Goal: Information Seeking & Learning: Find contact information

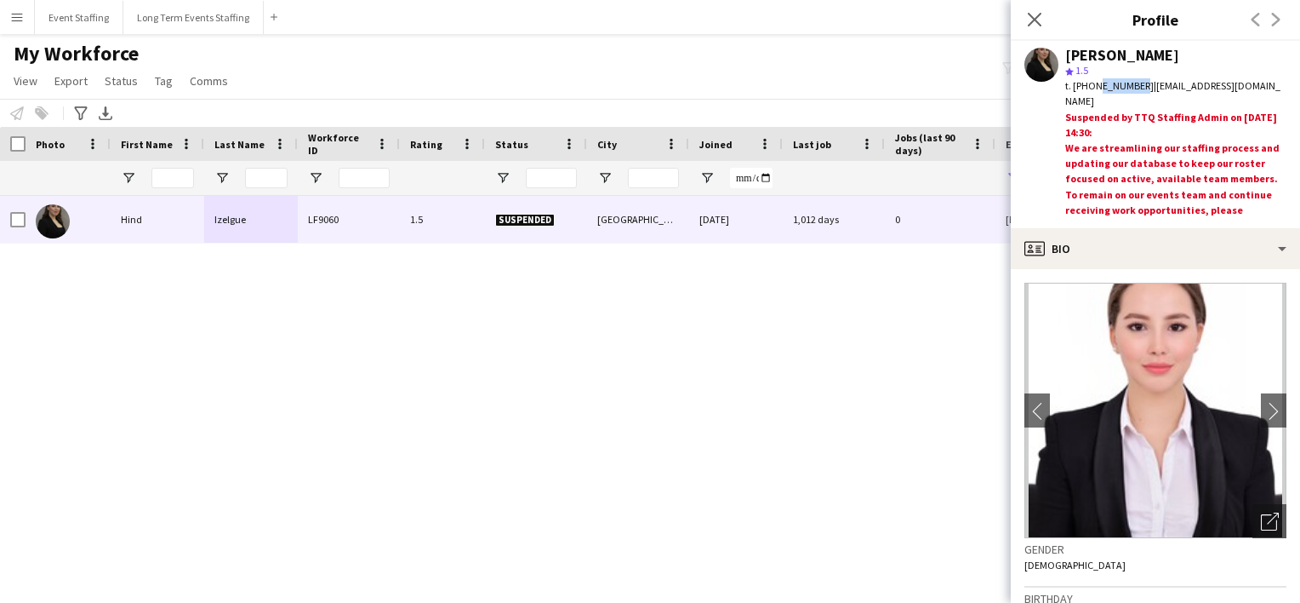
drag, startPoint x: 1134, startPoint y: 87, endPoint x: 1094, endPoint y: 87, distance: 40.0
click at [1094, 87] on span "t. [PHONE_NUMBER]" at bounding box center [1110, 85] width 89 height 13
copy span "74748289"
click at [1035, 20] on icon at bounding box center [1034, 19] width 16 height 16
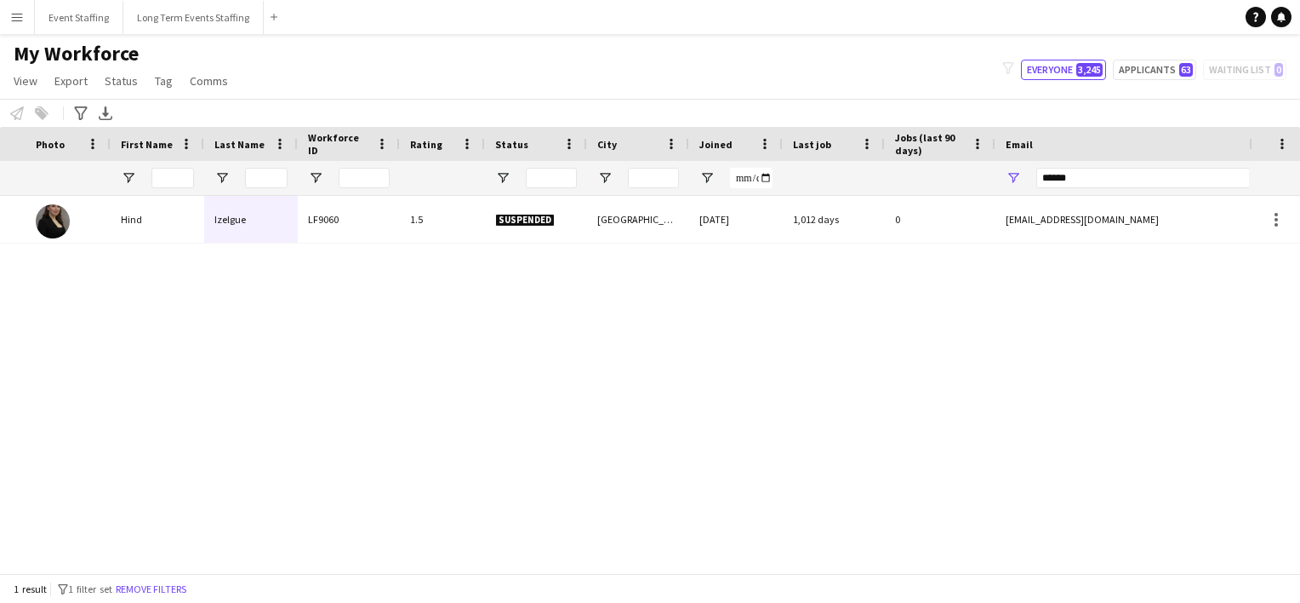
scroll to position [0, 272]
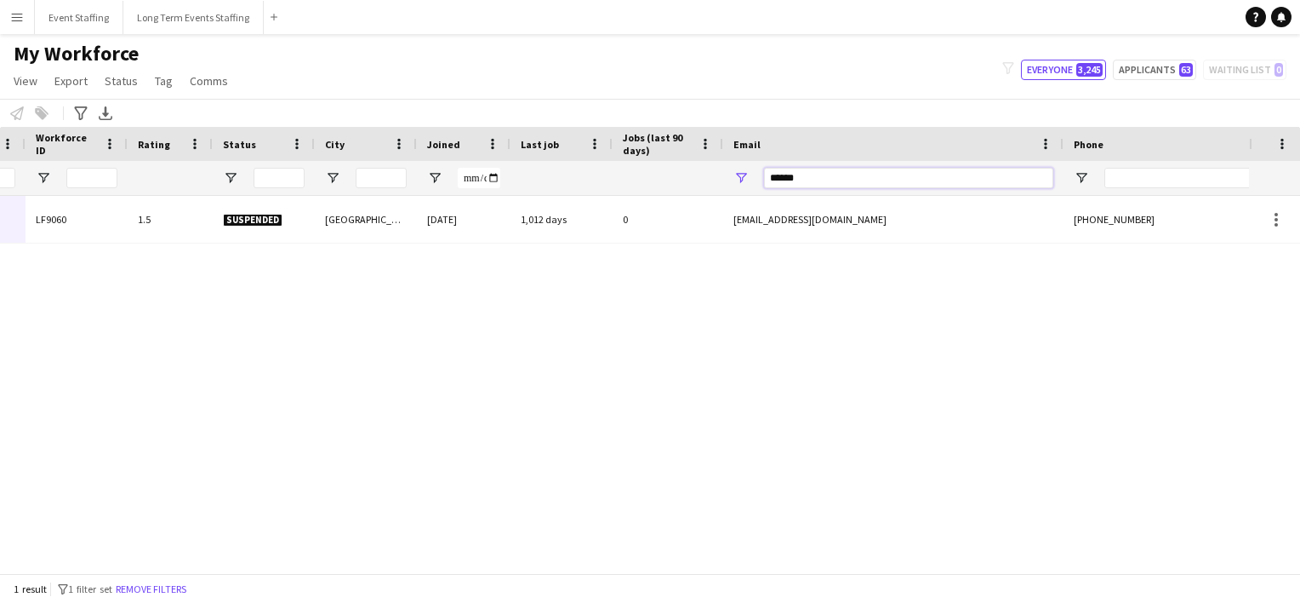
drag, startPoint x: 809, startPoint y: 177, endPoint x: 506, endPoint y: 104, distance: 311.7
click at [506, 104] on main "My Workforce View Views Default view New view Update view Delete view Edit name…" at bounding box center [650, 307] width 1300 height 546
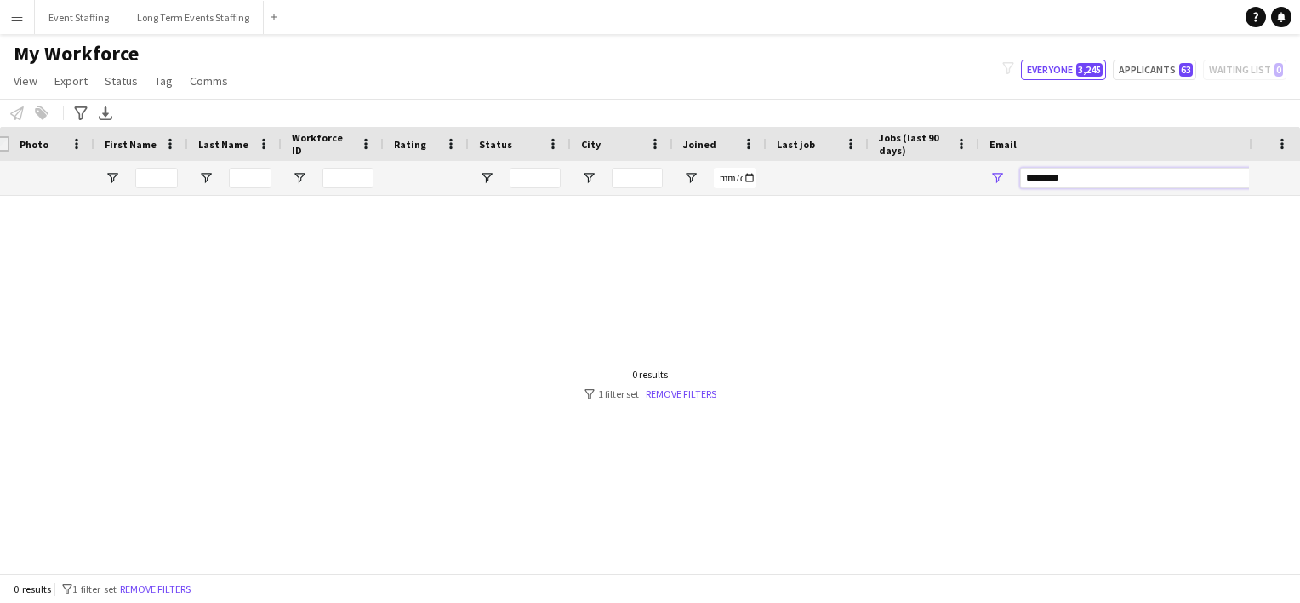
scroll to position [0, 0]
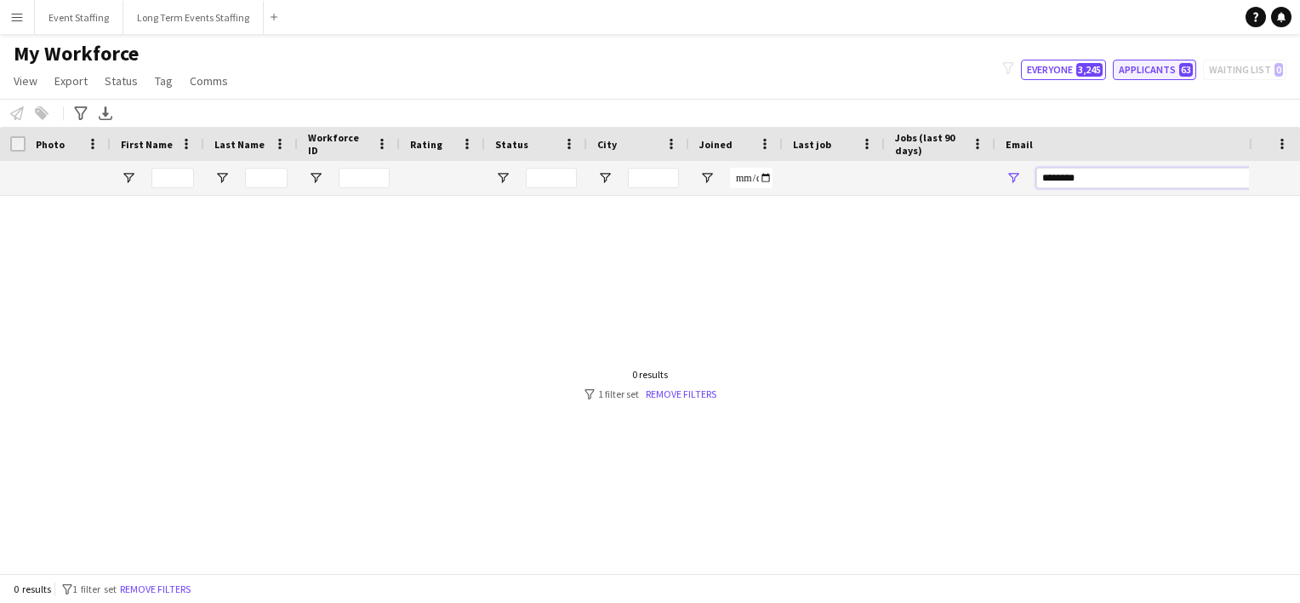
type input "********"
click at [1144, 61] on button "Applicants 63" at bounding box center [1154, 70] width 83 height 20
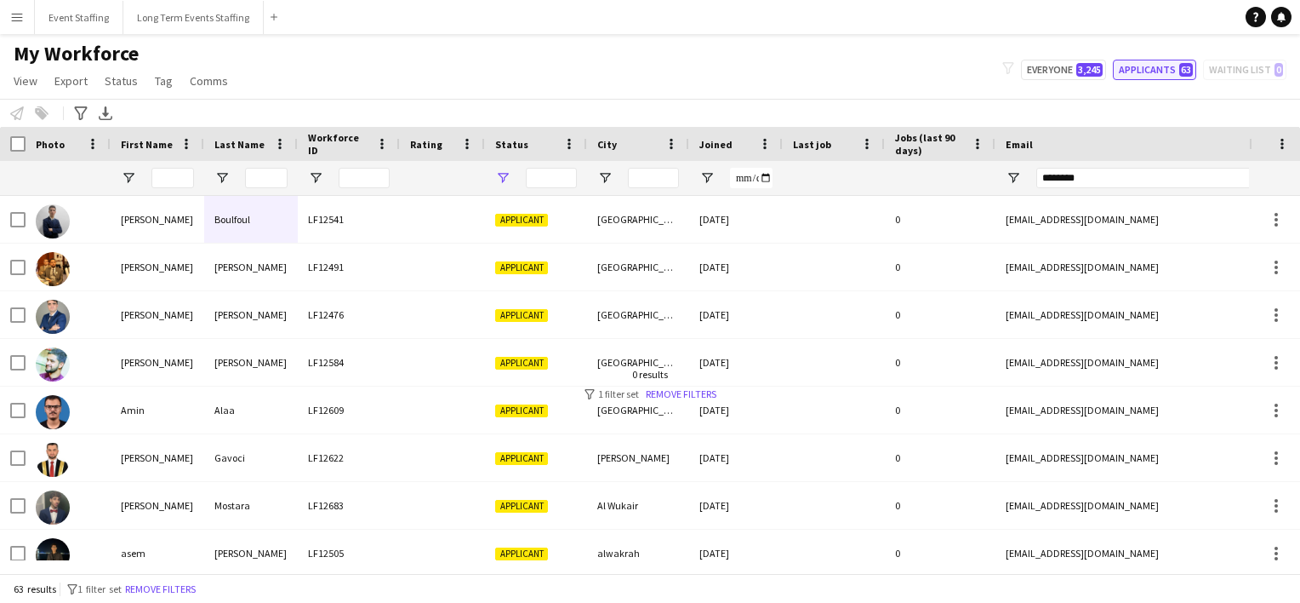
type input "**********"
click at [1066, 174] on input "Email Filter Input" at bounding box center [1181, 178] width 289 height 20
click at [1065, 56] on div "My Workforce View Views Default view New view Update view Delete view Edit name…" at bounding box center [650, 70] width 1300 height 58
click at [1065, 61] on button "Everyone 3,245" at bounding box center [1063, 70] width 85 height 20
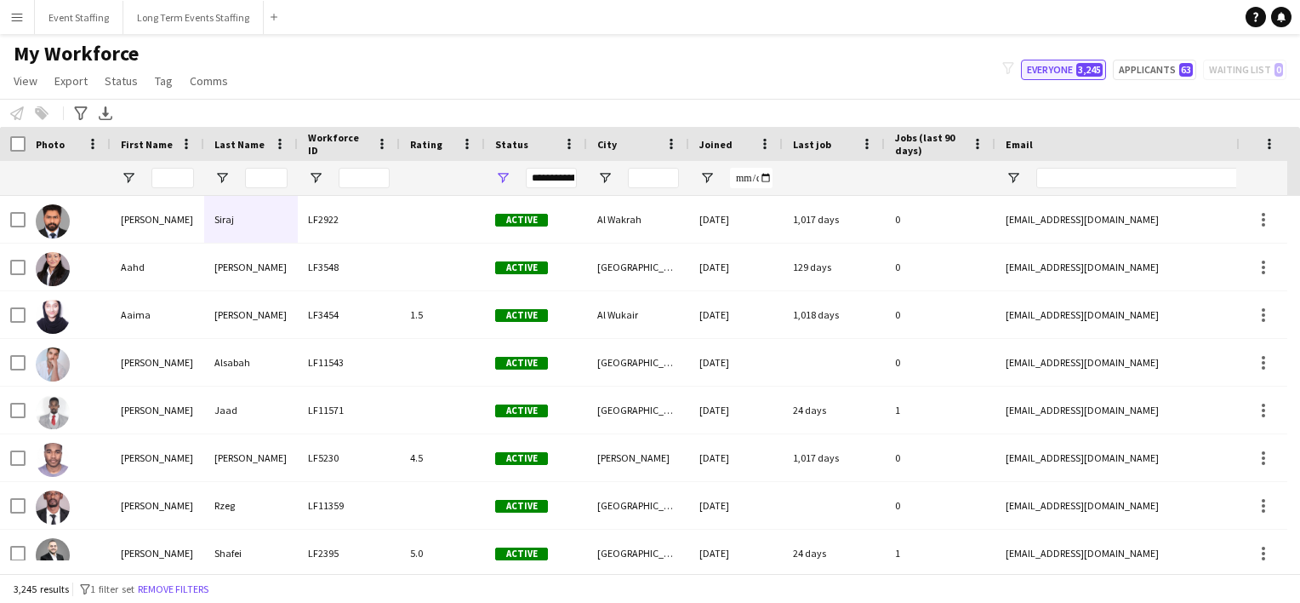
type input "**********"
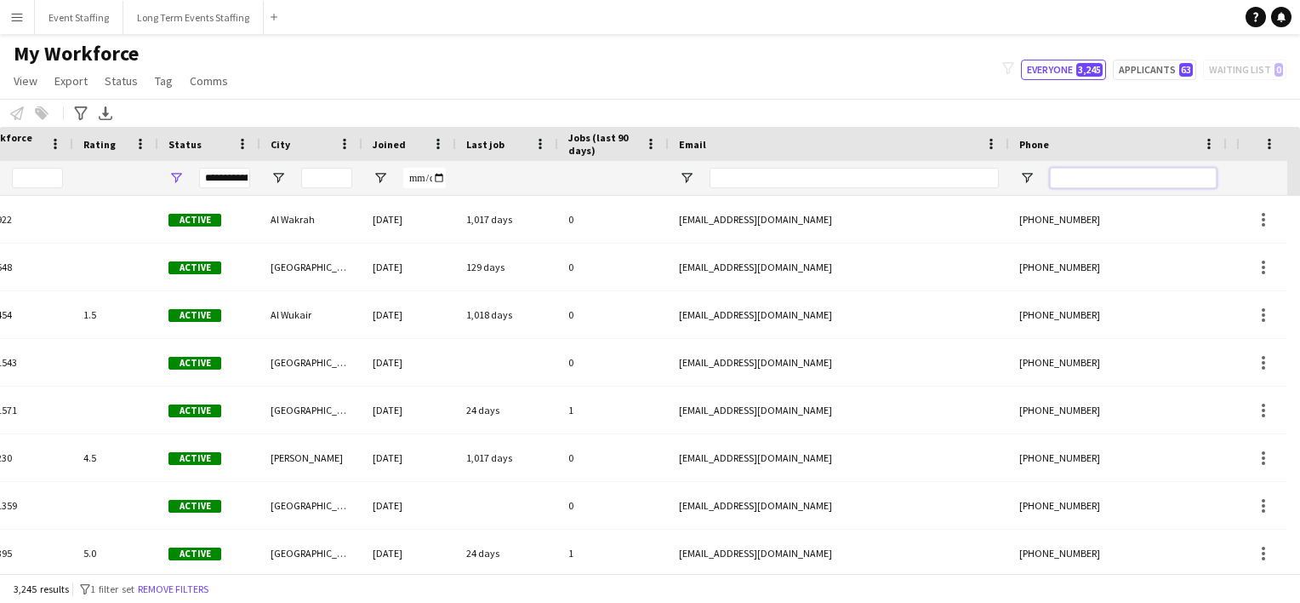
click at [1061, 184] on input "Phone Filter Input" at bounding box center [1133, 178] width 167 height 20
type input "*"
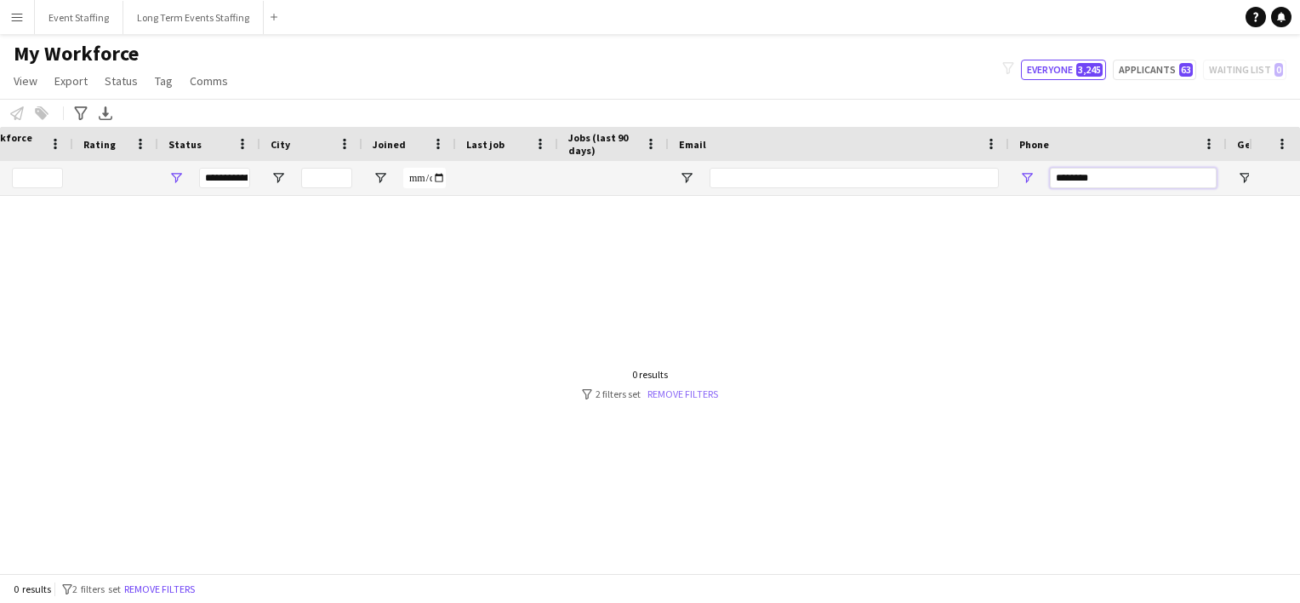
type input "********"
click at [679, 388] on link "Remove filters" at bounding box center [683, 393] width 71 height 13
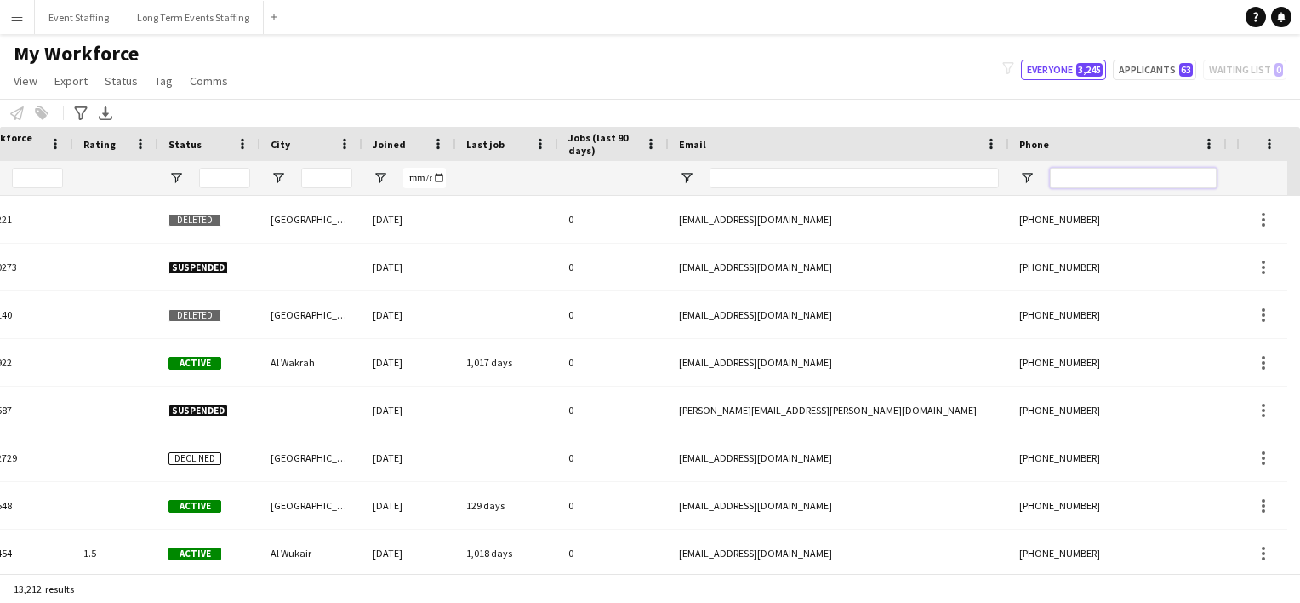
click at [1092, 176] on input "Phone Filter Input" at bounding box center [1133, 178] width 167 height 20
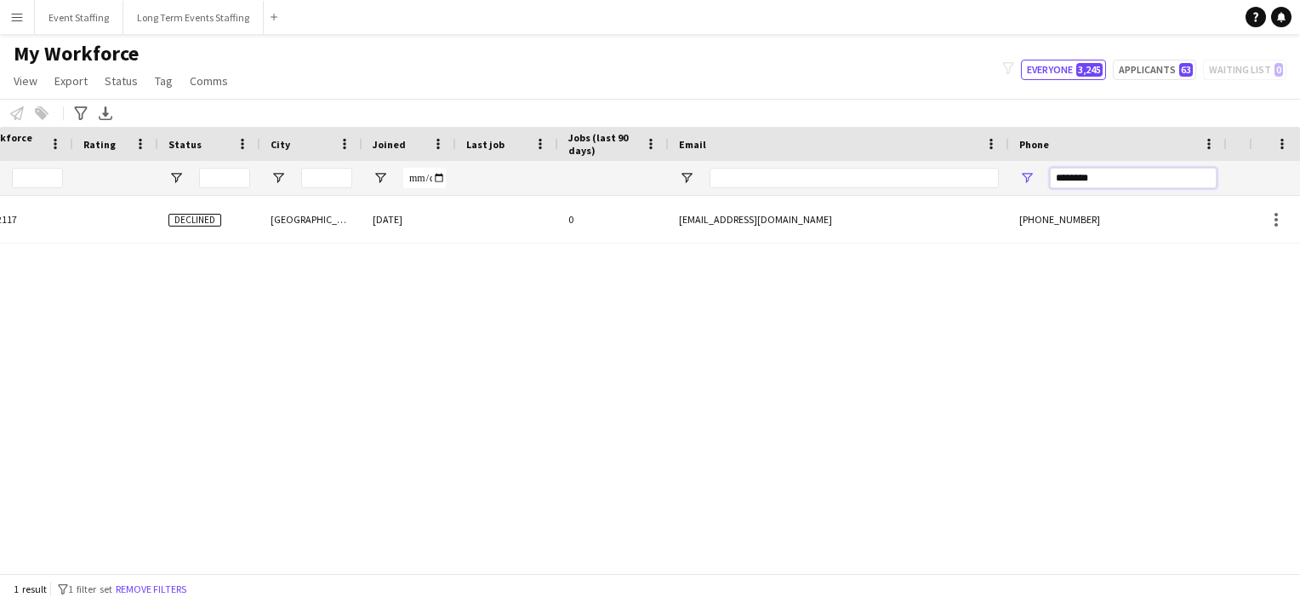
scroll to position [0, 0]
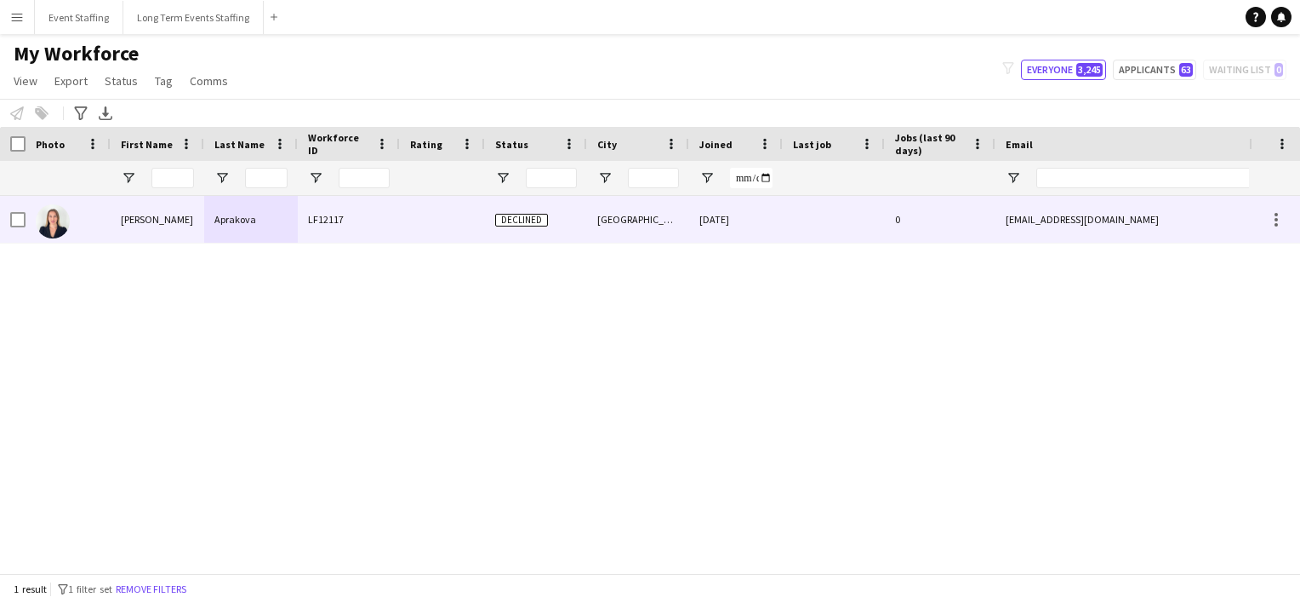
click at [54, 217] on img at bounding box center [53, 221] width 34 height 34
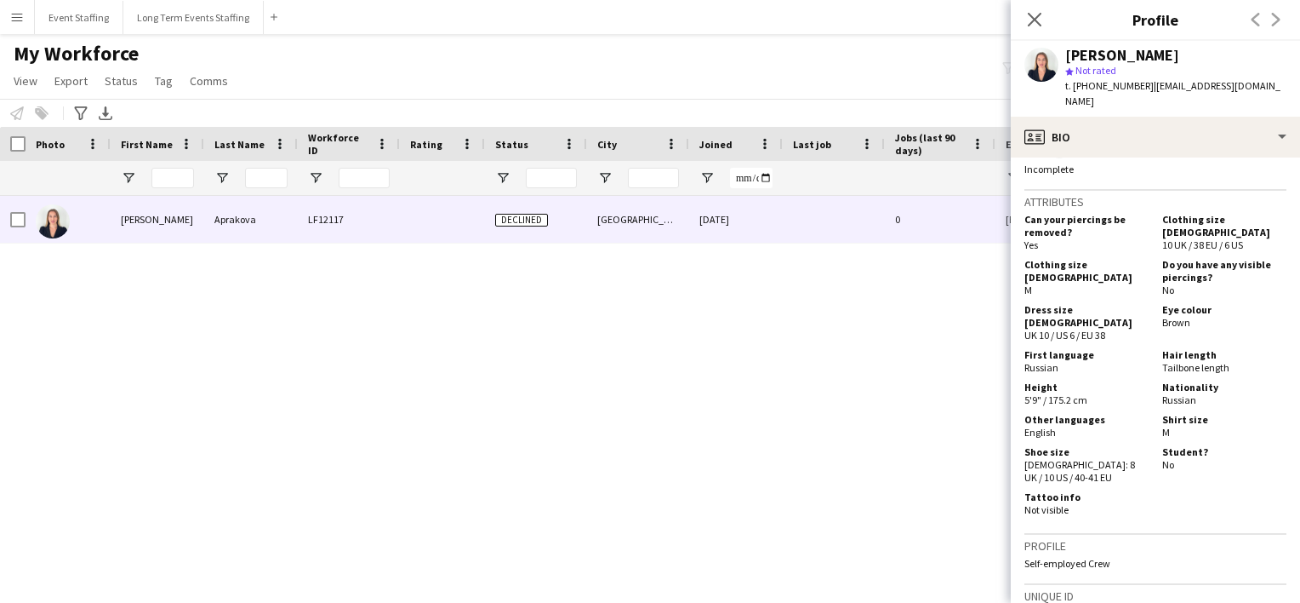
scroll to position [739, 0]
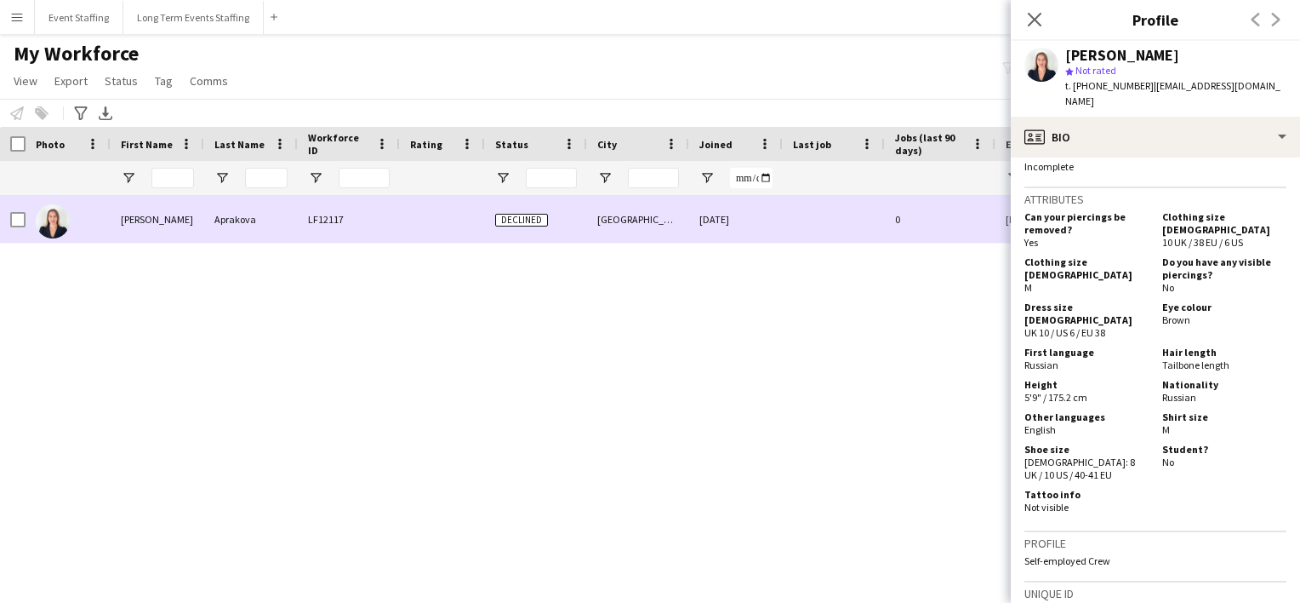
click at [280, 233] on div "Aprakova" at bounding box center [251, 219] width 94 height 47
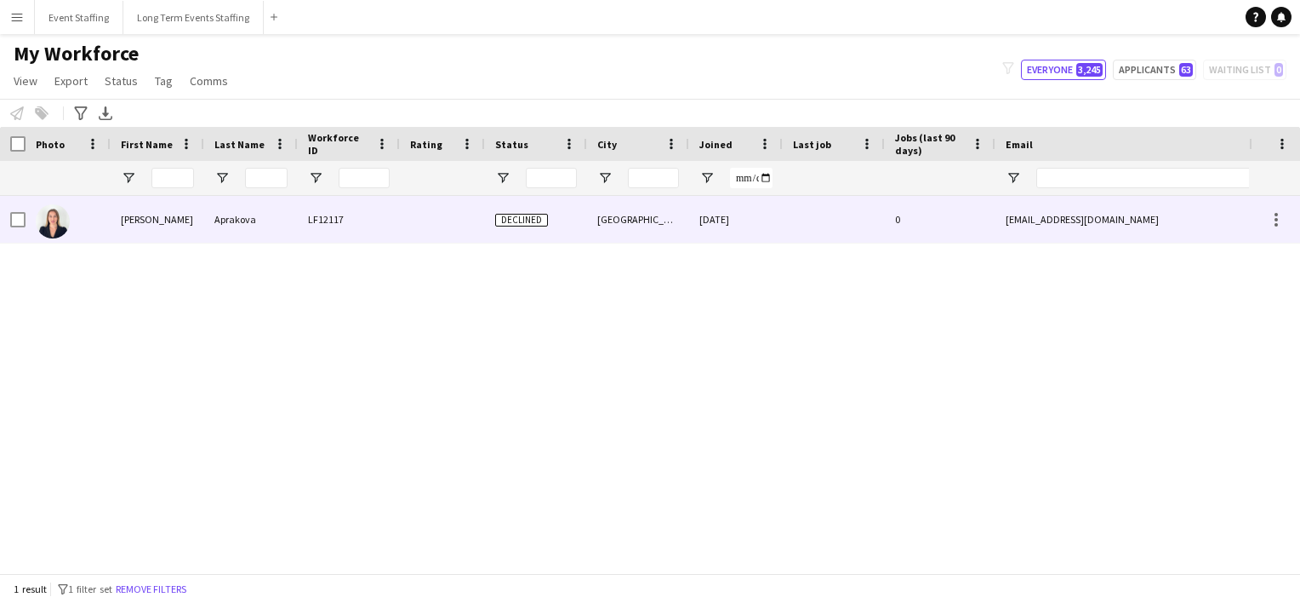
click at [967, 213] on div "0" at bounding box center [940, 219] width 111 height 47
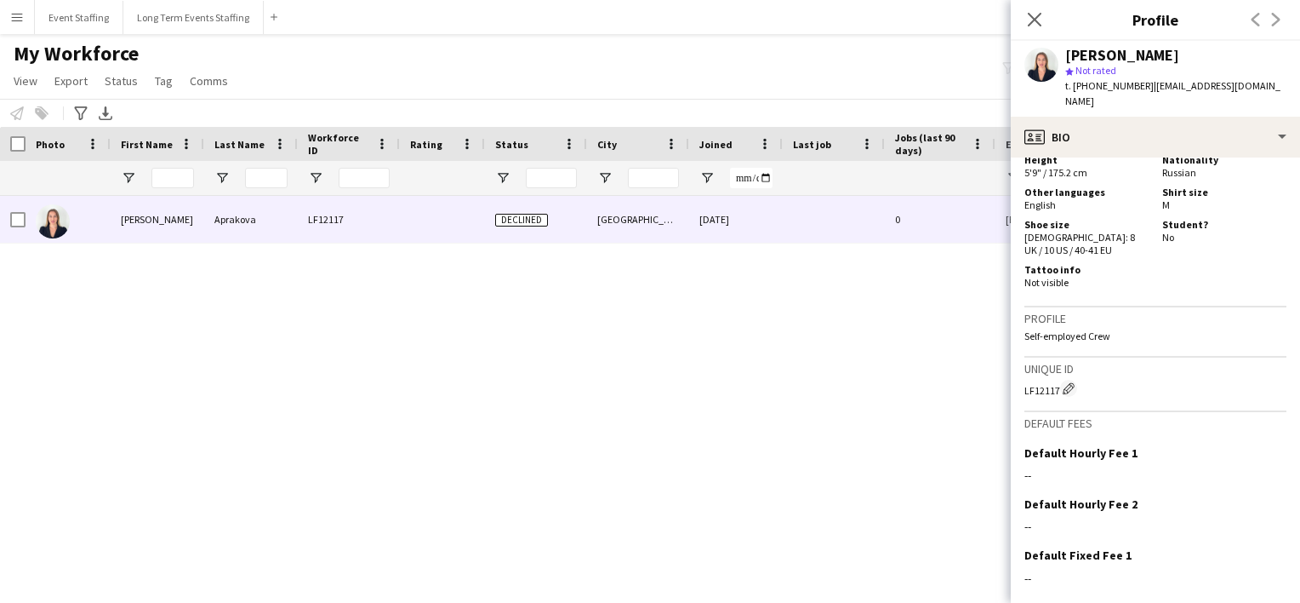
scroll to position [1028, 0]
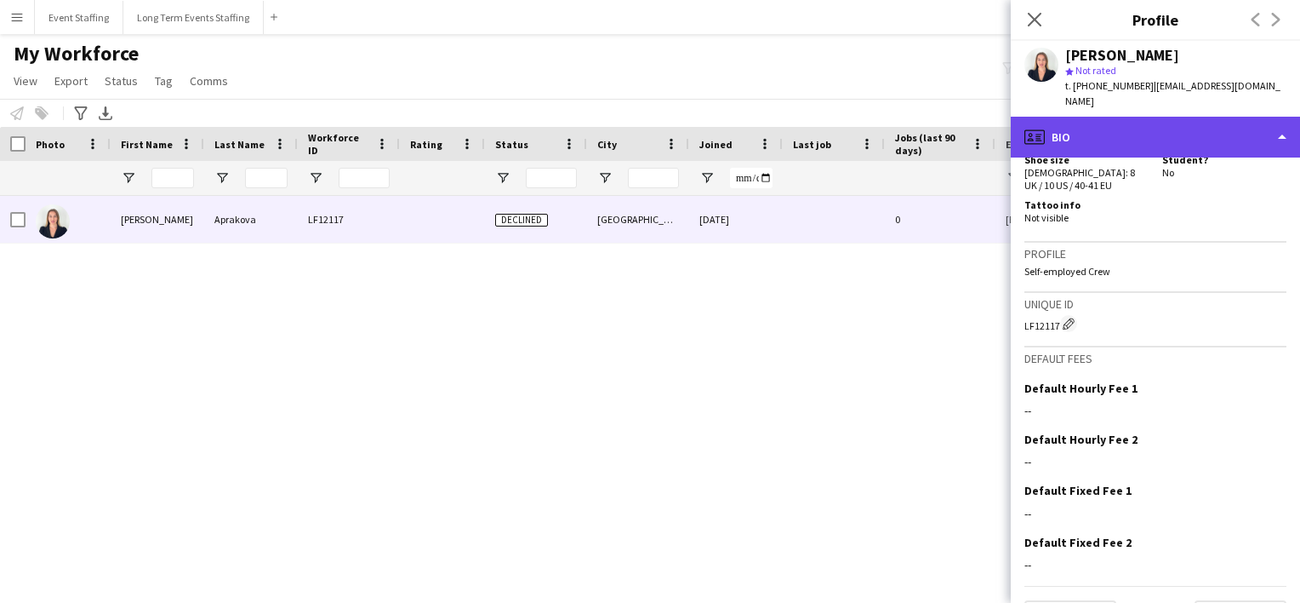
click at [1112, 123] on div "profile Bio" at bounding box center [1155, 137] width 289 height 41
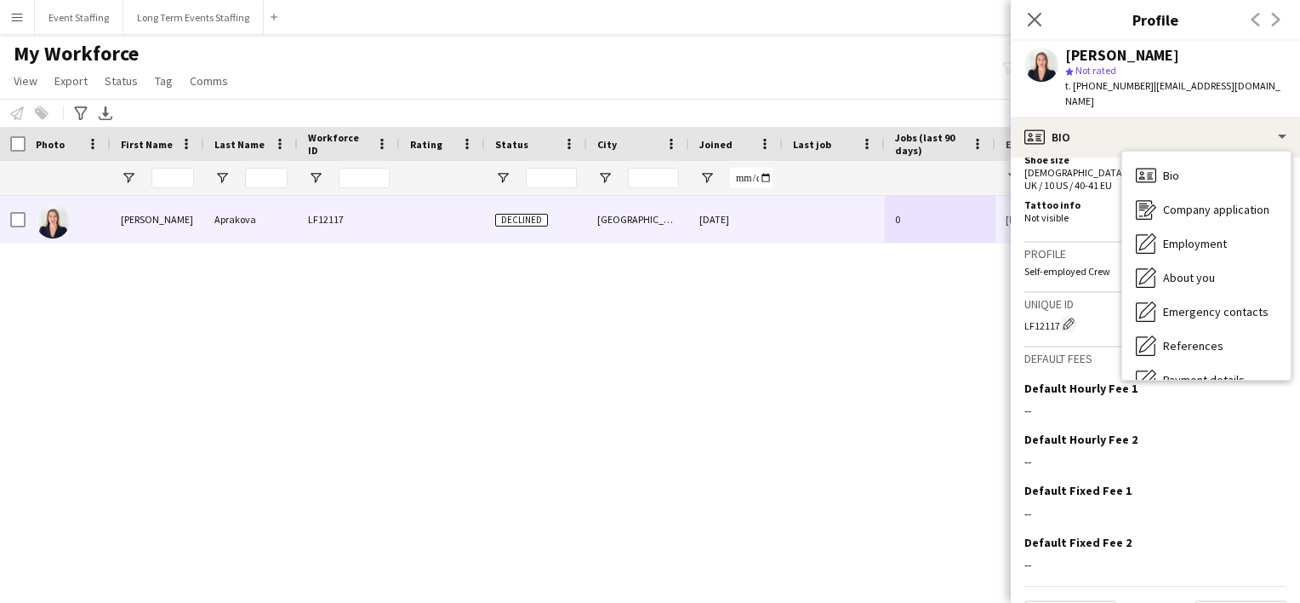
drag, startPoint x: 1243, startPoint y: 88, endPoint x: 1138, endPoint y: 85, distance: 104.7
click at [1138, 85] on div "[PERSON_NAME] star Not rated t. [PHONE_NUMBER] | [EMAIL_ADDRESS][DOMAIN_NAME]" at bounding box center [1155, 79] width 289 height 76
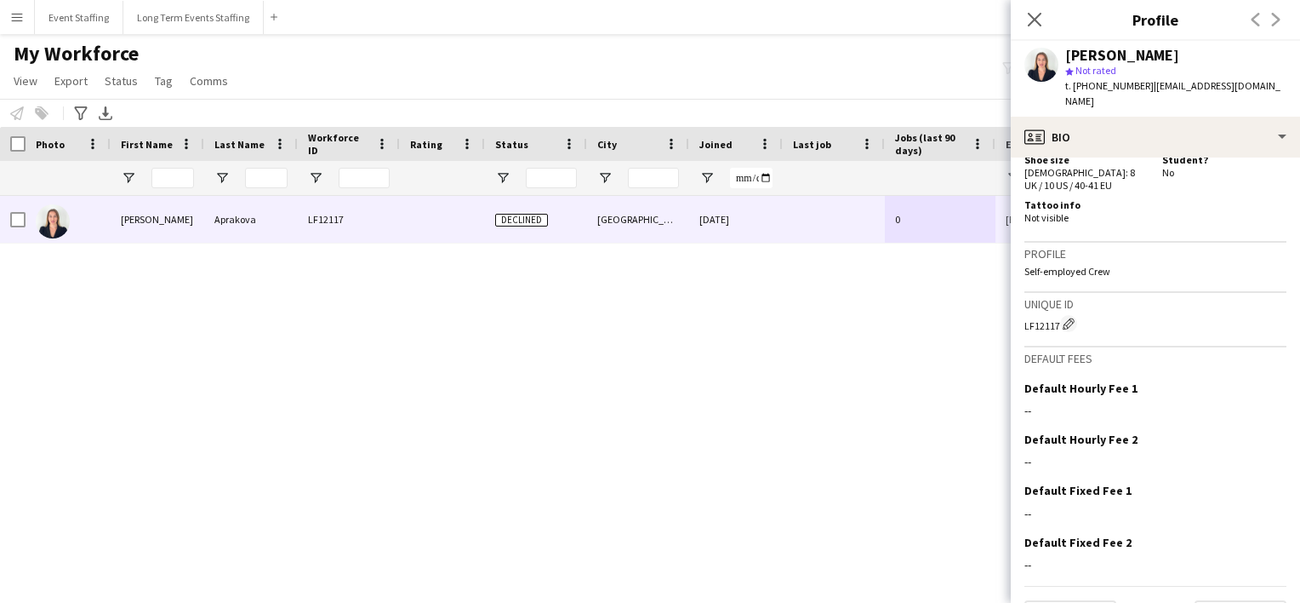
copy span "[EMAIL_ADDRESS][DOMAIN_NAME]"
click at [1030, 16] on icon at bounding box center [1034, 19] width 16 height 16
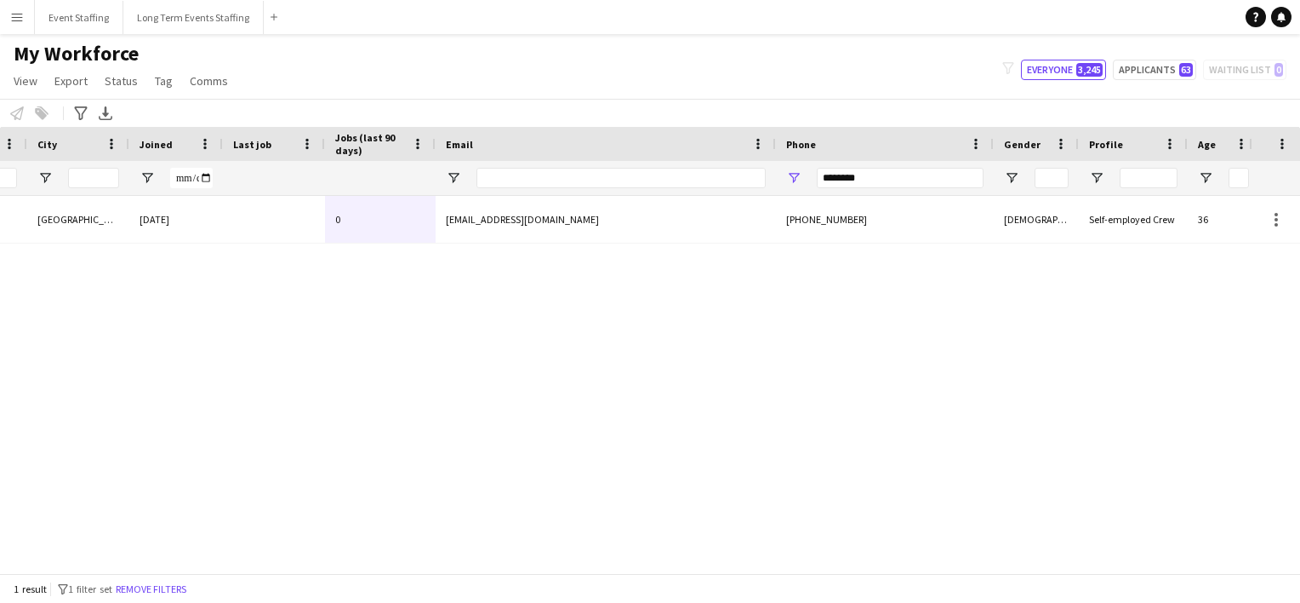
scroll to position [0, 569]
drag, startPoint x: 869, startPoint y: 176, endPoint x: 614, endPoint y: 109, distance: 263.2
click at [614, 109] on main "My Workforce View Views Default view New view Update view Delete view Edit name…" at bounding box center [650, 307] width 1300 height 546
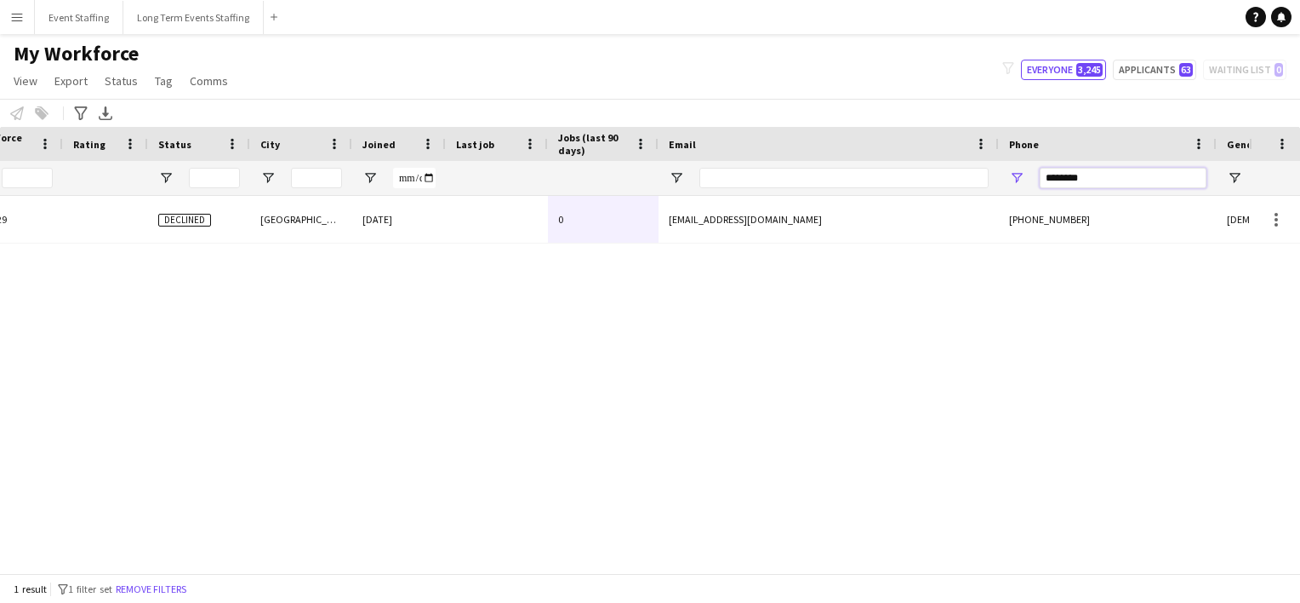
scroll to position [0, 348]
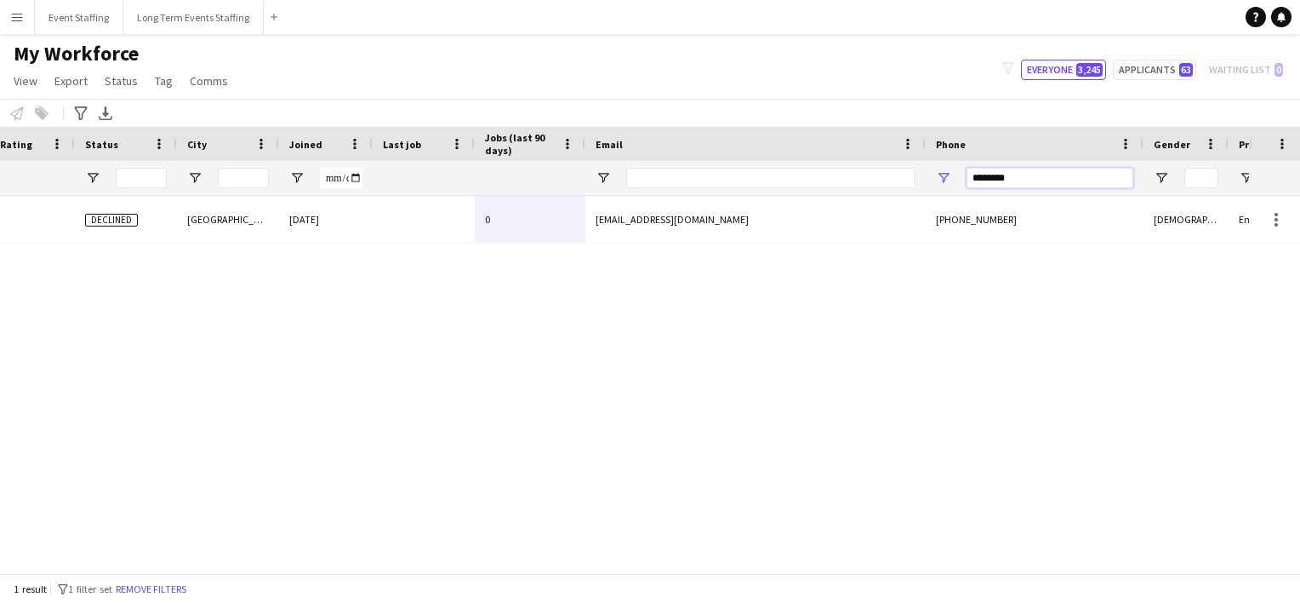
drag, startPoint x: 1015, startPoint y: 181, endPoint x: 837, endPoint y: 154, distance: 179.1
click at [837, 154] on div "Workforce Details Workforce ID Rating Status" at bounding box center [636, 161] width 2092 height 69
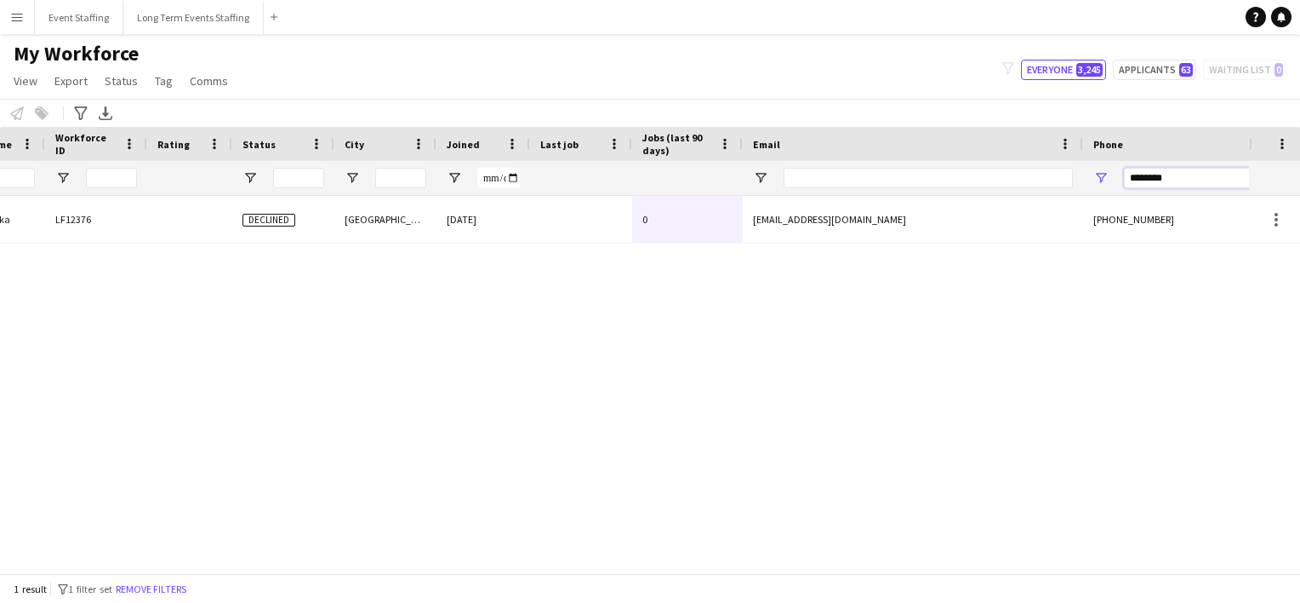
scroll to position [0, 80]
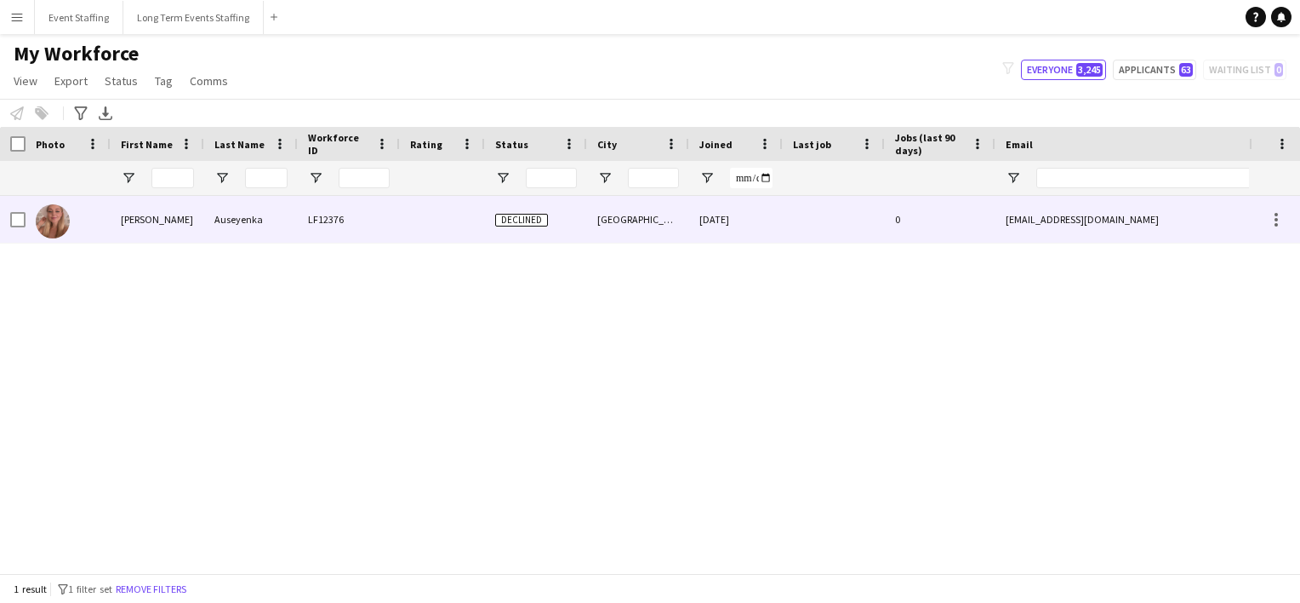
click at [51, 237] on img at bounding box center [53, 221] width 34 height 34
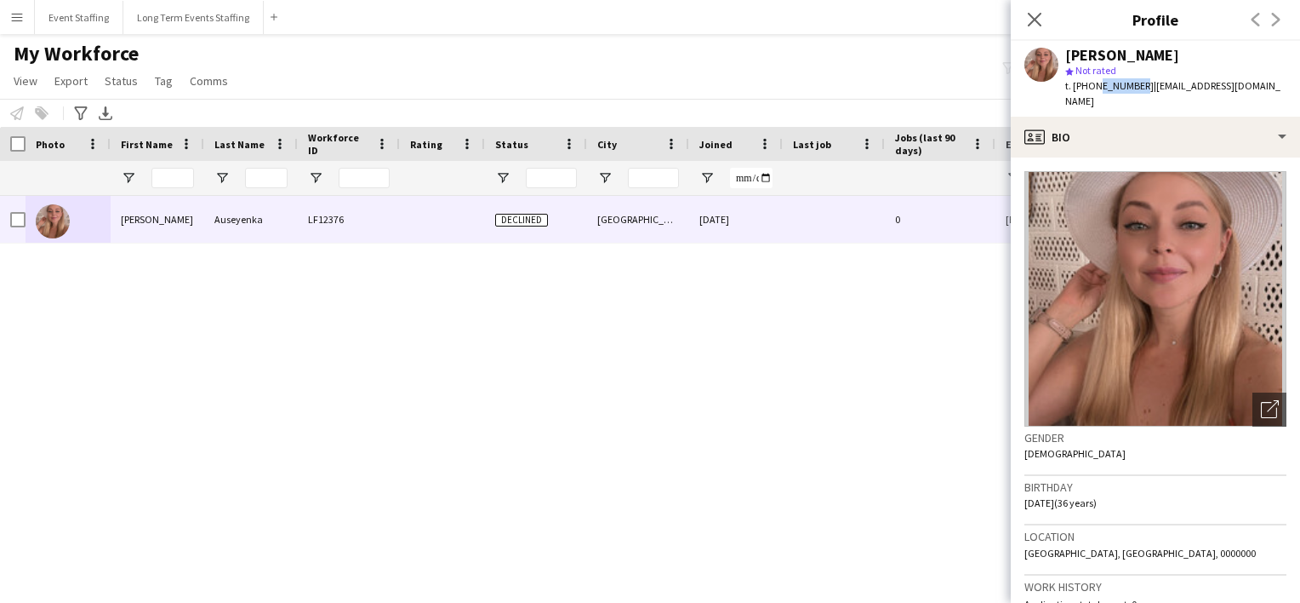
drag, startPoint x: 1135, startPoint y: 84, endPoint x: 1092, endPoint y: 83, distance: 42.6
click at [1092, 83] on span "t. [PHONE_NUMBER]" at bounding box center [1110, 85] width 89 height 13
copy span "55043982"
click at [169, 325] on div "Auseyenka LF12376 Declined [GEOGRAPHIC_DATA] [DATE] 0 [EMAIL_ADDRESS][DOMAIN_NA…" at bounding box center [624, 378] width 1249 height 364
drag, startPoint x: 317, startPoint y: 296, endPoint x: 490, endPoint y: 283, distance: 174.1
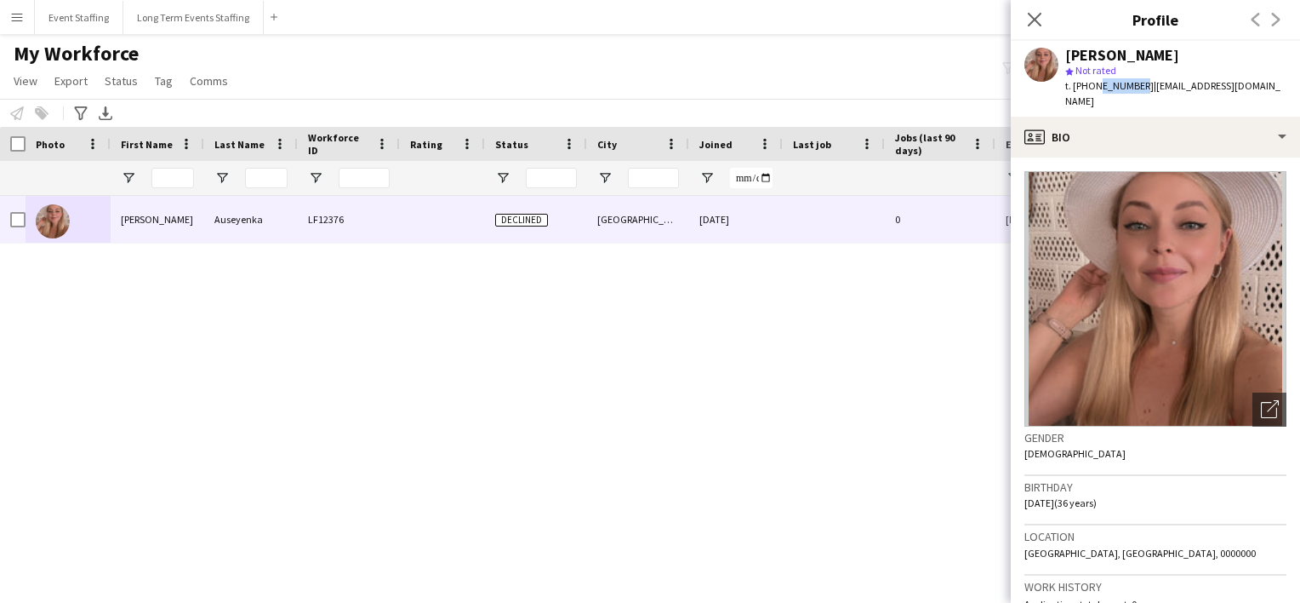
click at [490, 283] on div "Auseyenka LF12376 Declined [GEOGRAPHIC_DATA] [DATE] 0 [EMAIL_ADDRESS][DOMAIN_NA…" at bounding box center [624, 378] width 1249 height 364
click at [1037, 21] on icon at bounding box center [1034, 19] width 16 height 16
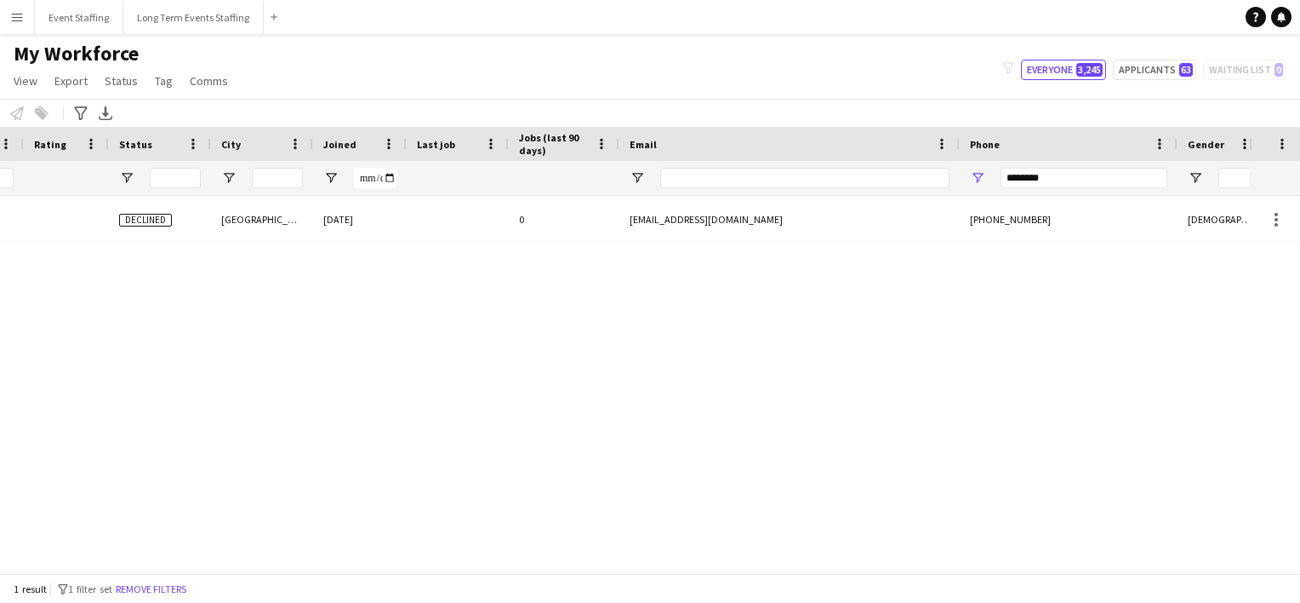
scroll to position [0, 439]
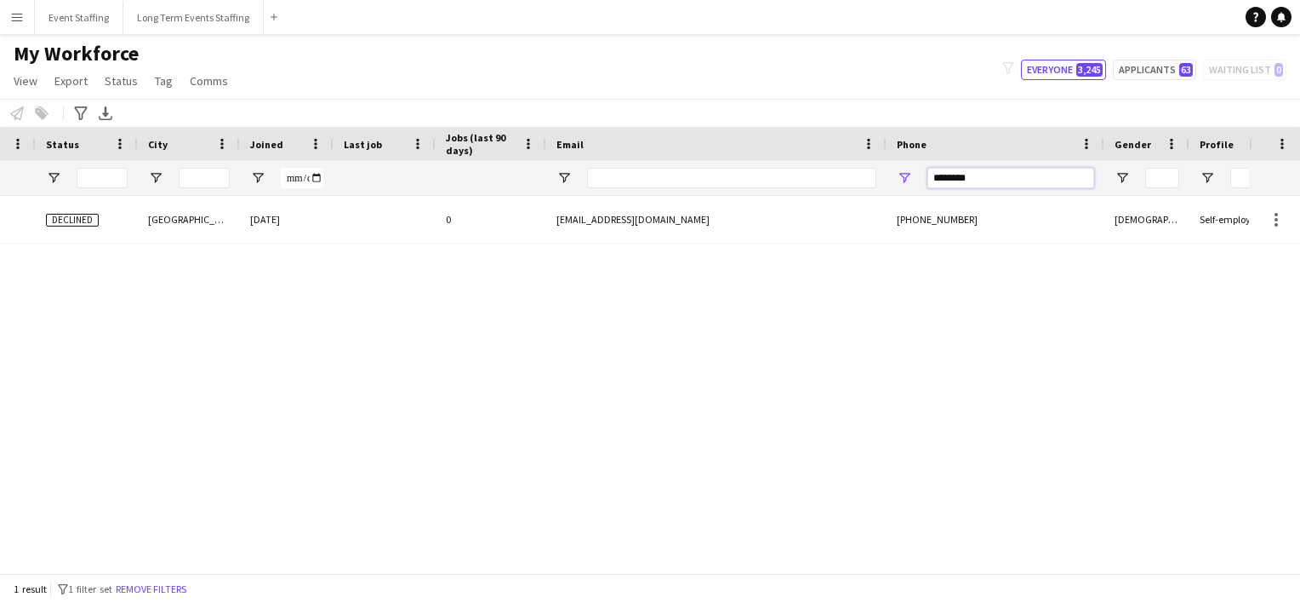
drag, startPoint x: 987, startPoint y: 179, endPoint x: 824, endPoint y: 183, distance: 163.5
click at [824, 183] on div at bounding box center [597, 178] width 2092 height 34
paste input "Phone Filter Input"
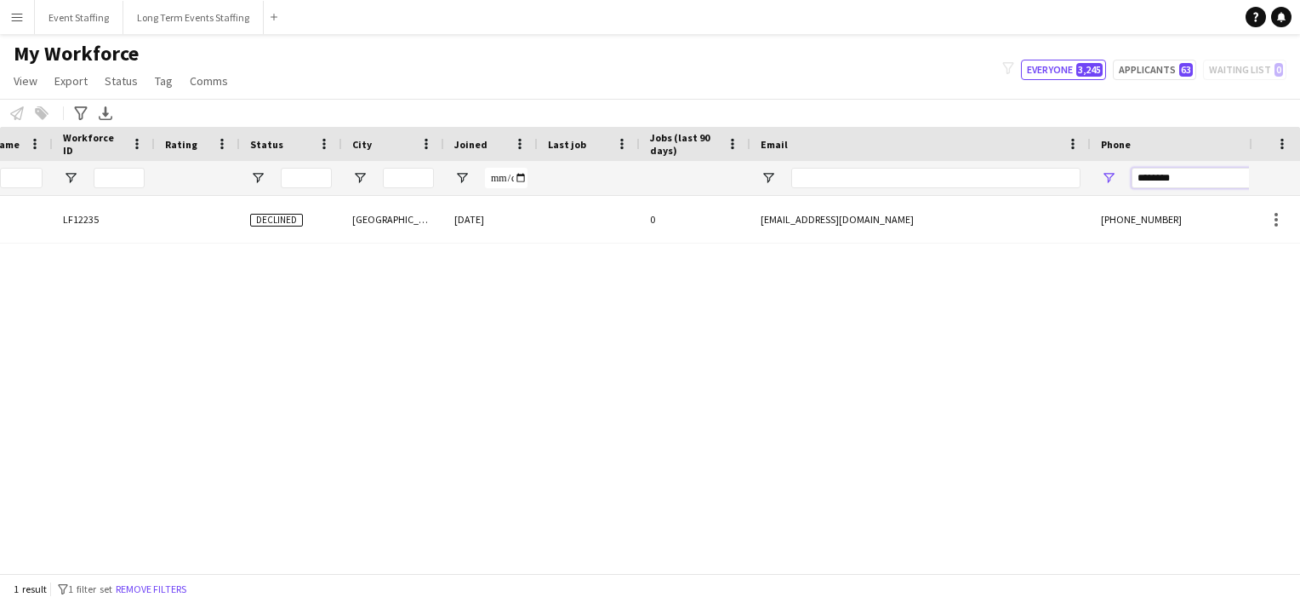
scroll to position [0, 49]
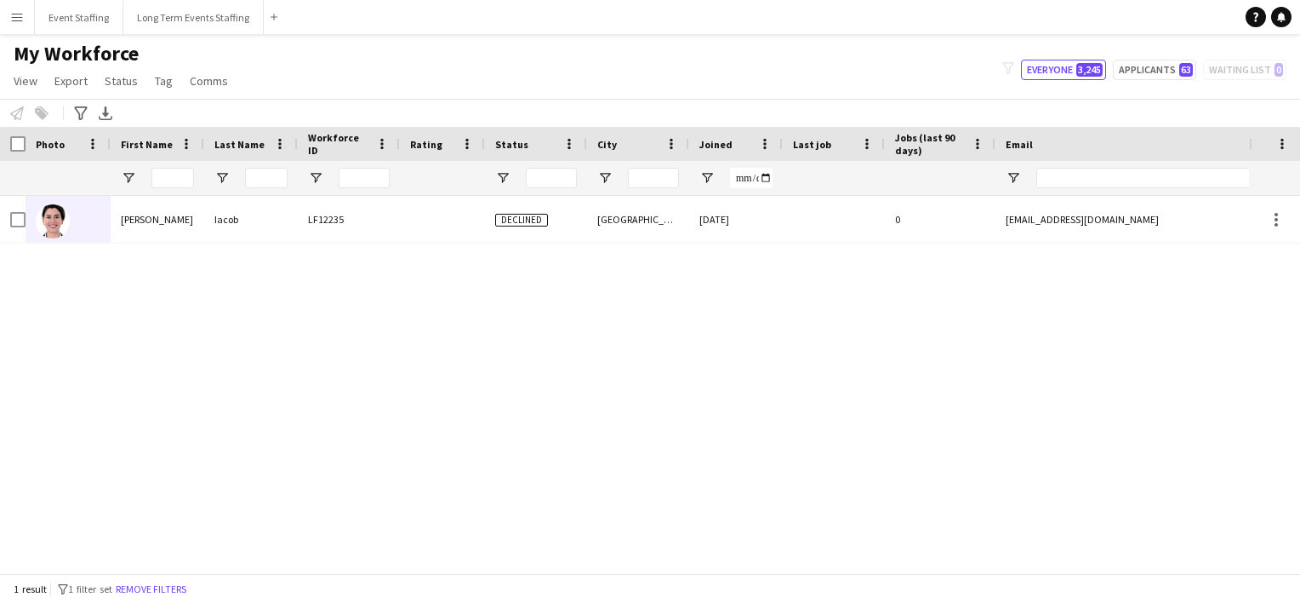
type input "********"
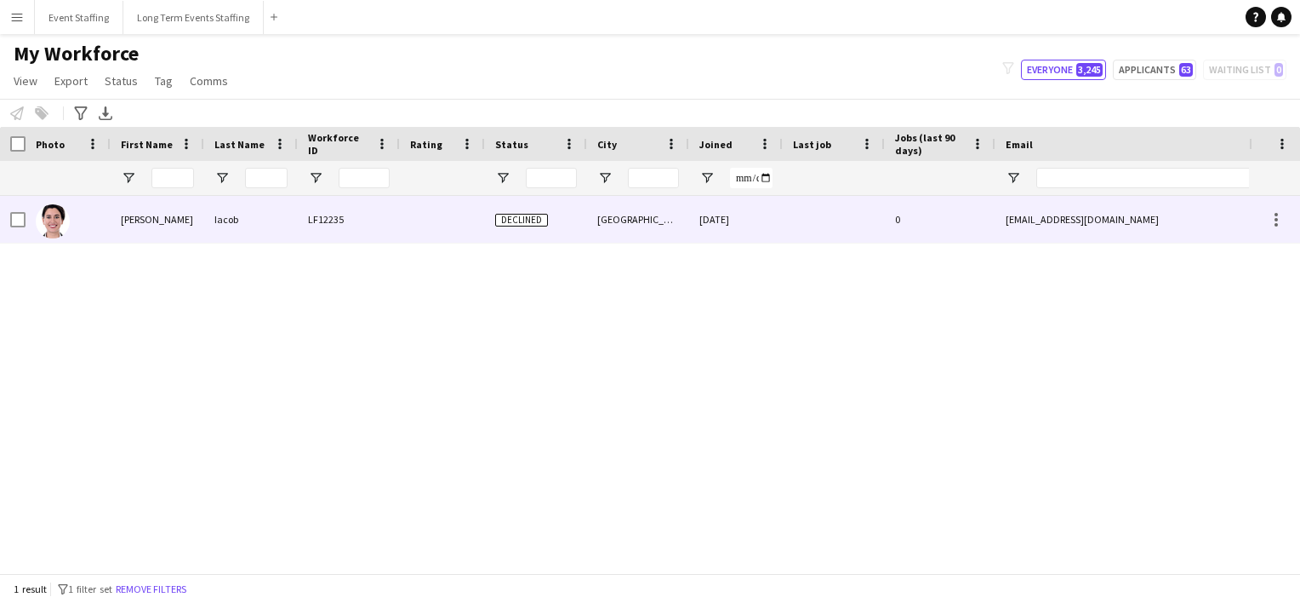
click at [489, 220] on div "Declined" at bounding box center [536, 219] width 102 height 47
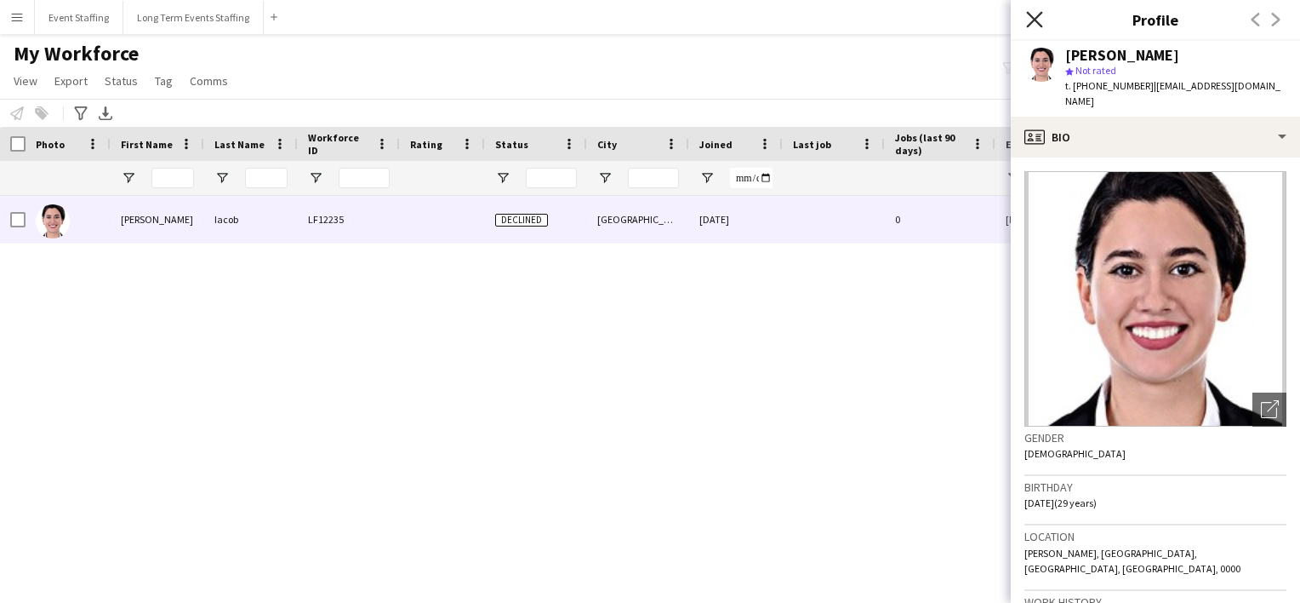
click at [1036, 14] on icon "Close pop-in" at bounding box center [1034, 19] width 16 height 16
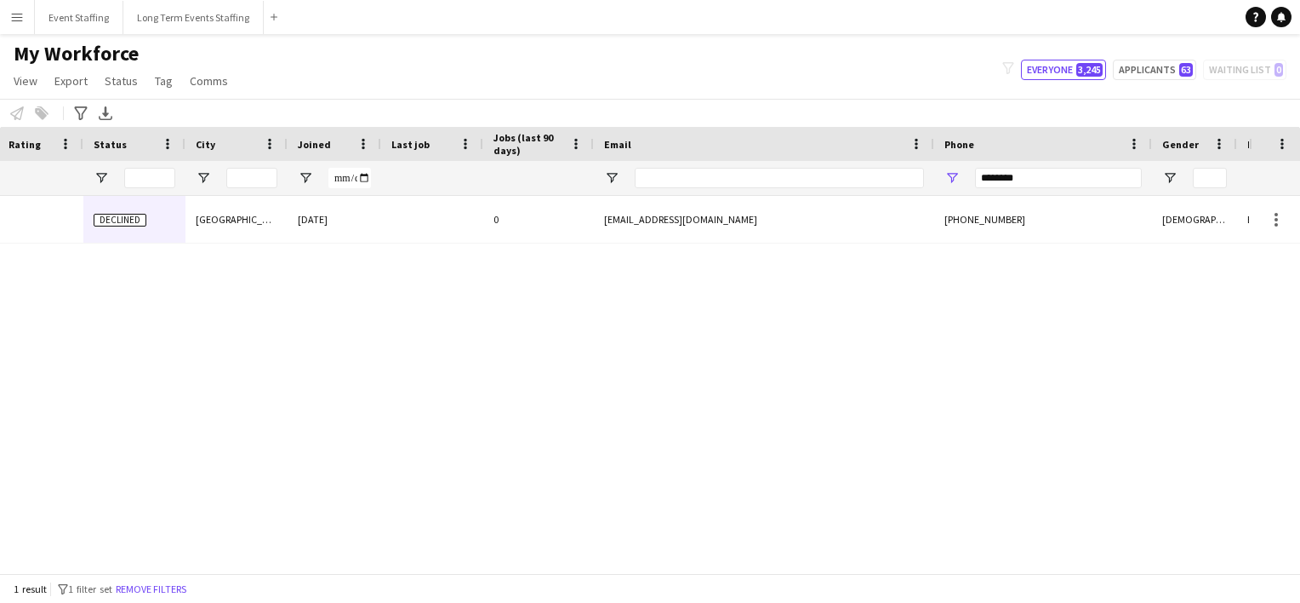
scroll to position [0, 412]
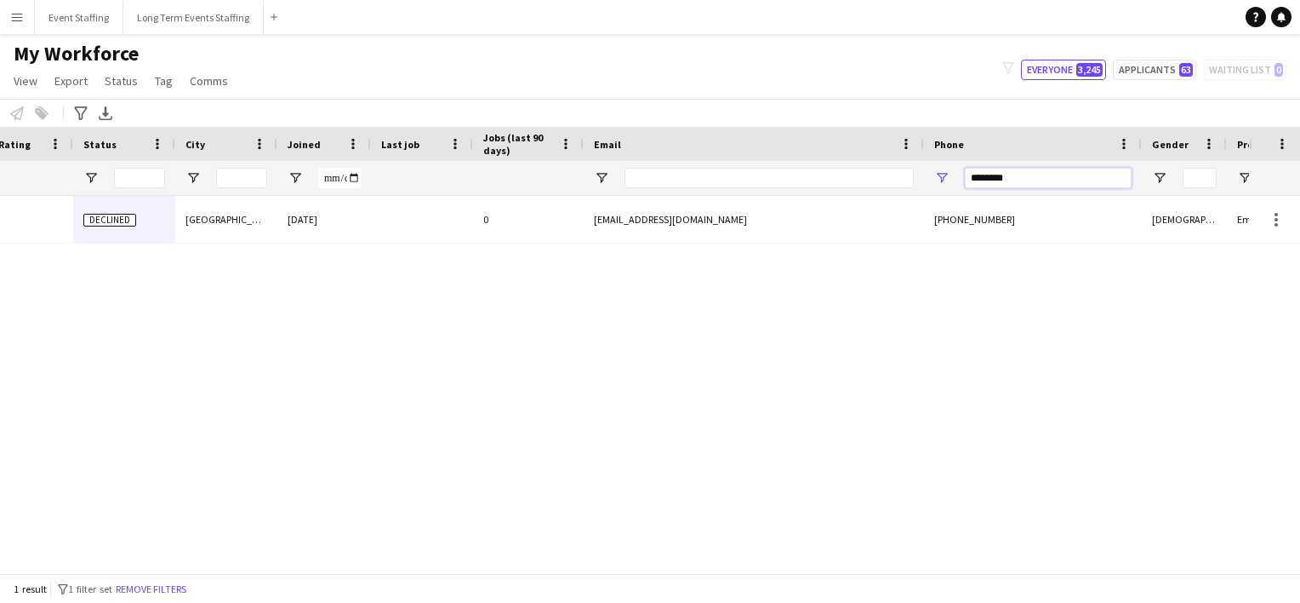
drag, startPoint x: 1015, startPoint y: 179, endPoint x: 728, endPoint y: 134, distance: 290.3
click at [728, 134] on div "Workforce Details Workforce ID Rating Status" at bounding box center [634, 161] width 2092 height 69
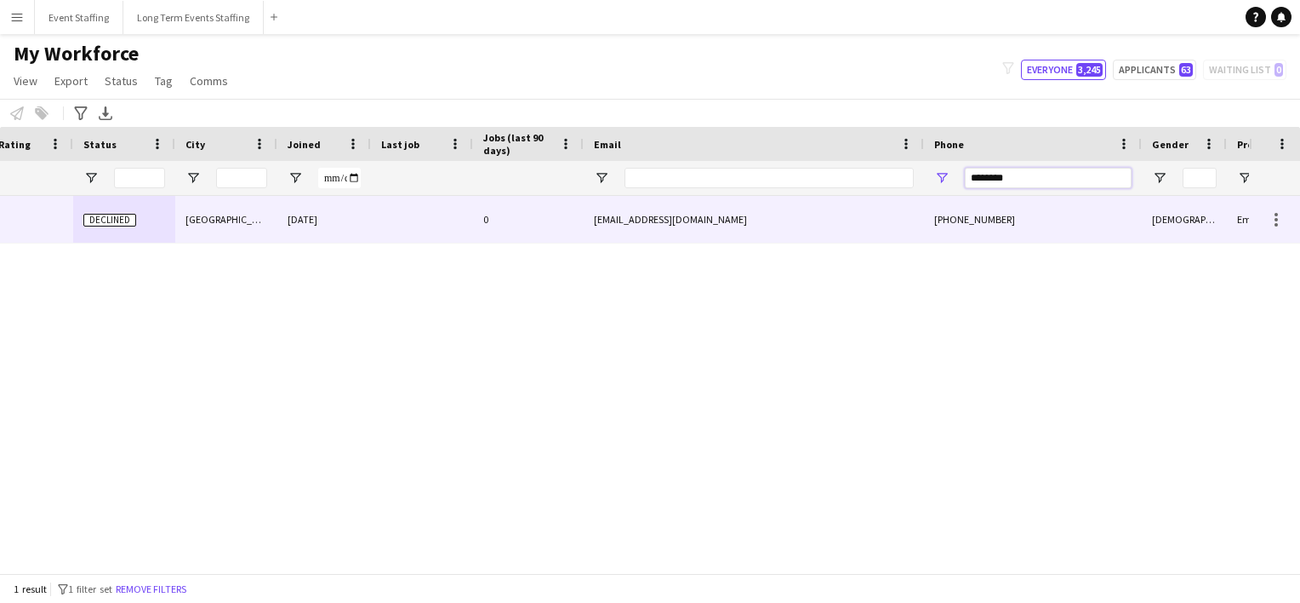
type input "********"
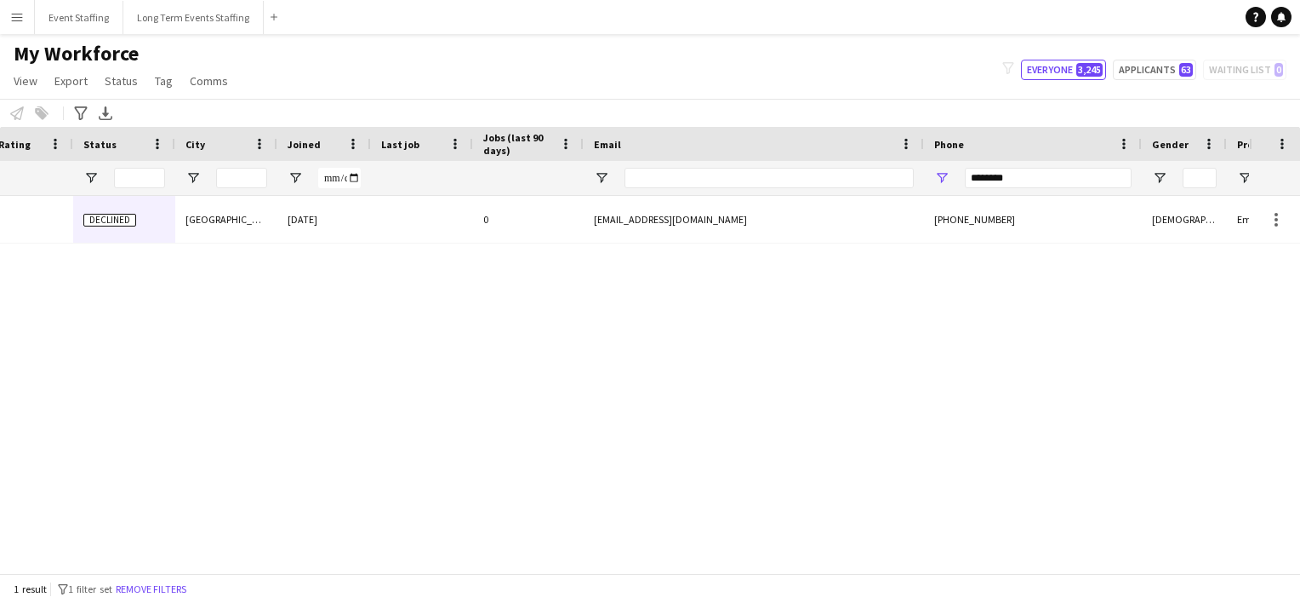
click at [443, 193] on div at bounding box center [422, 178] width 82 height 34
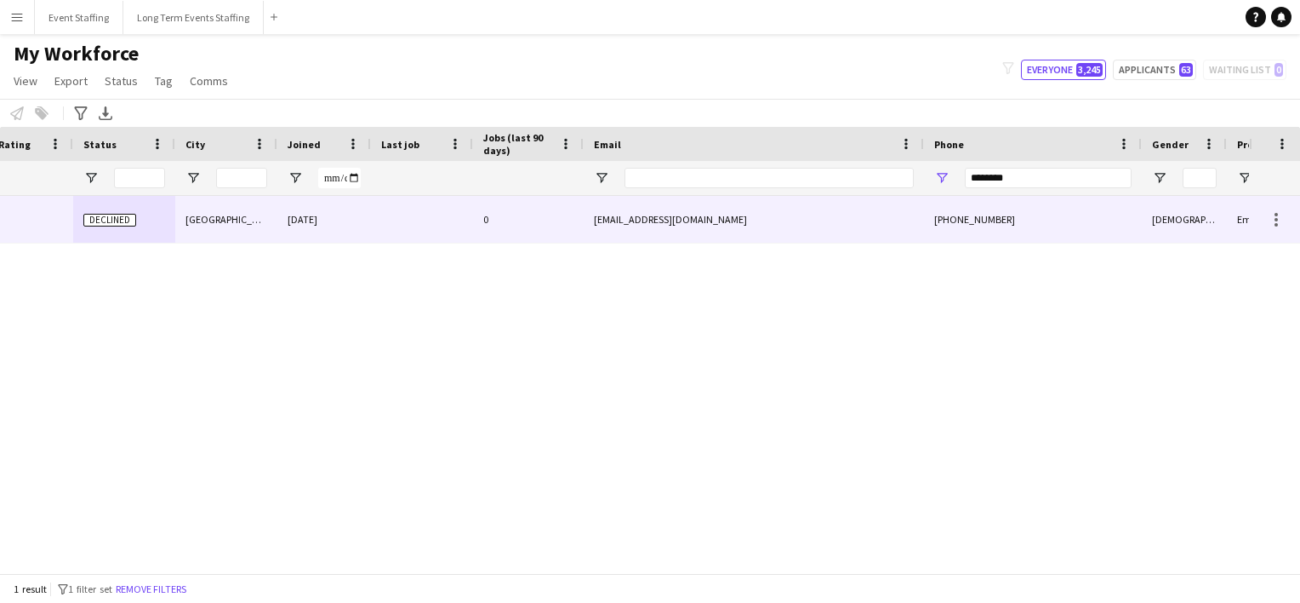
click at [418, 214] on div at bounding box center [422, 219] width 102 height 47
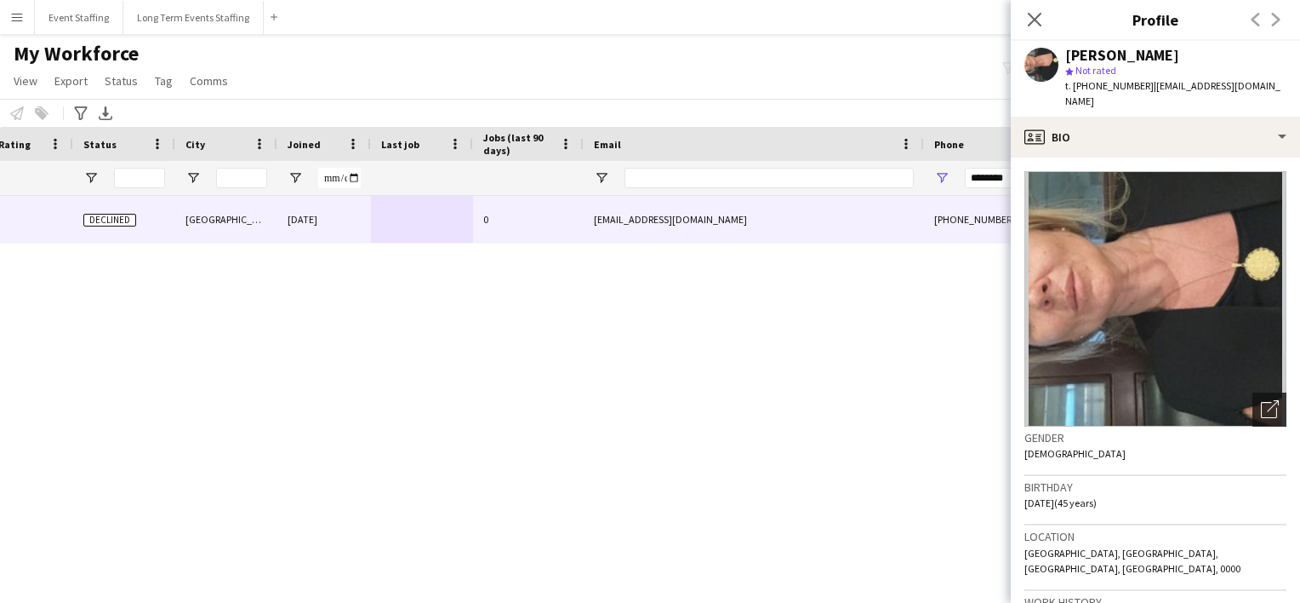
click at [1261, 400] on icon "Open photos pop-in" at bounding box center [1270, 409] width 18 height 18
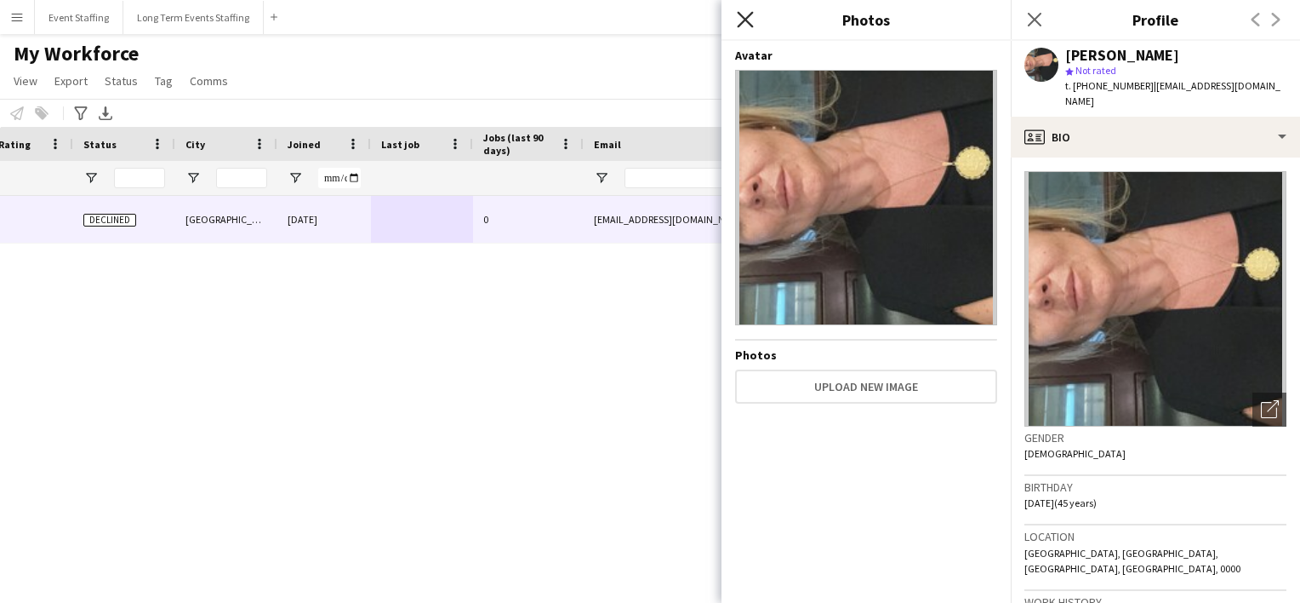
click at [742, 24] on icon at bounding box center [745, 19] width 16 height 16
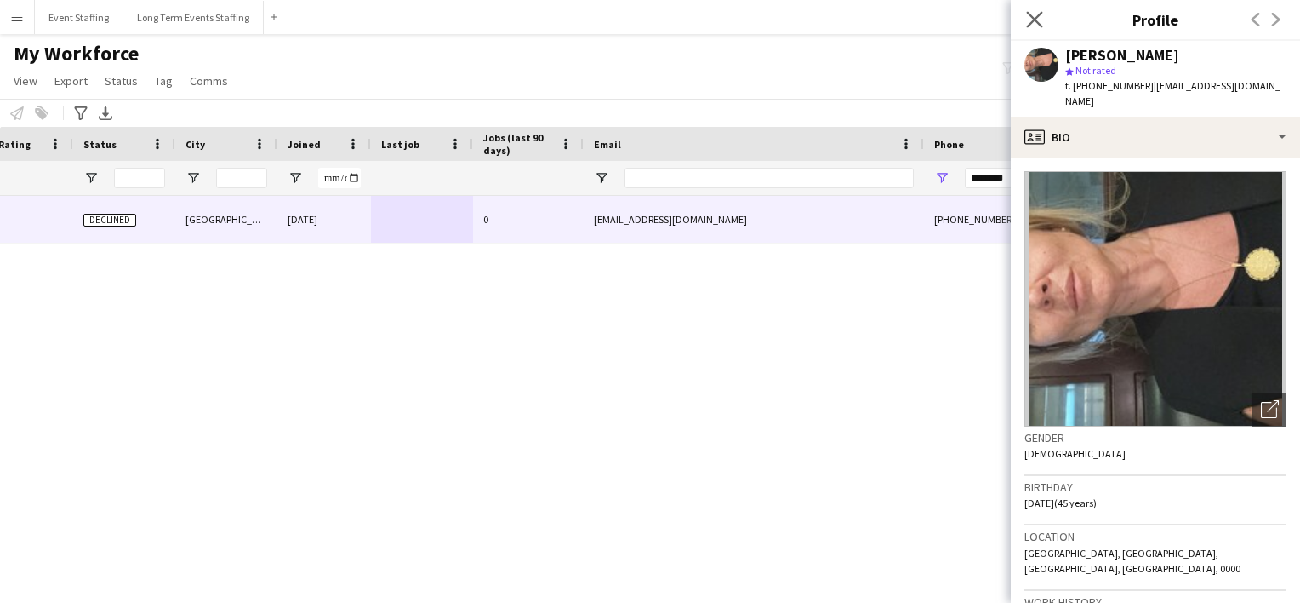
click at [1044, 19] on app-icon "Close pop-in" at bounding box center [1035, 20] width 25 height 25
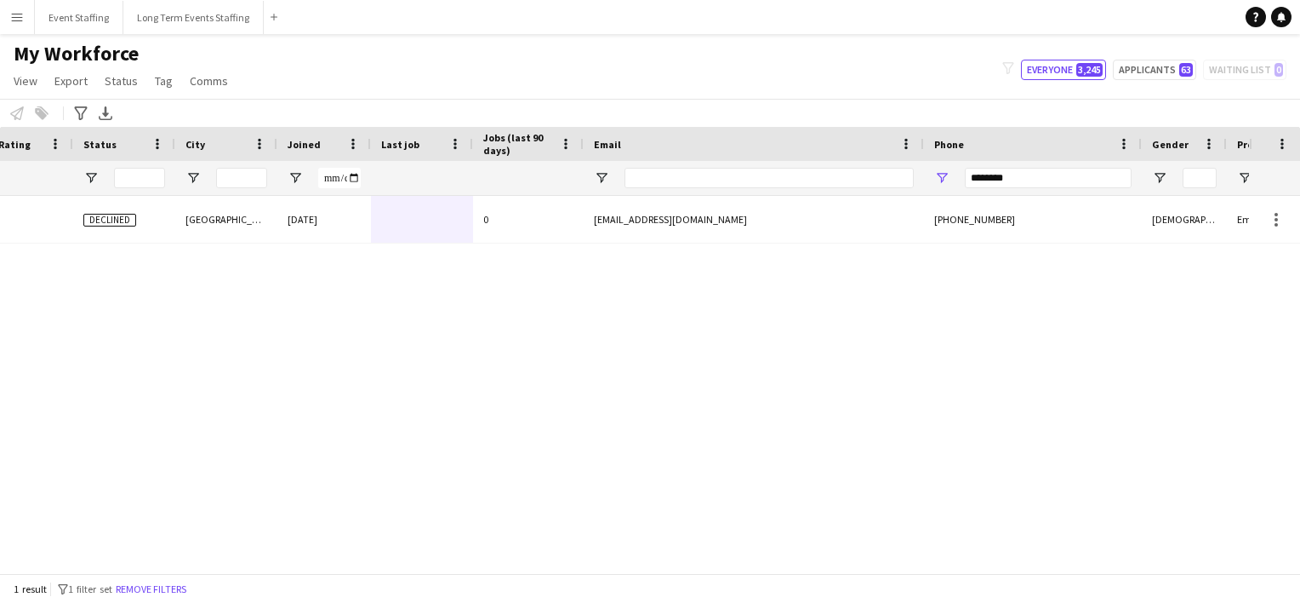
scroll to position [0, 0]
